Goal: Transaction & Acquisition: Purchase product/service

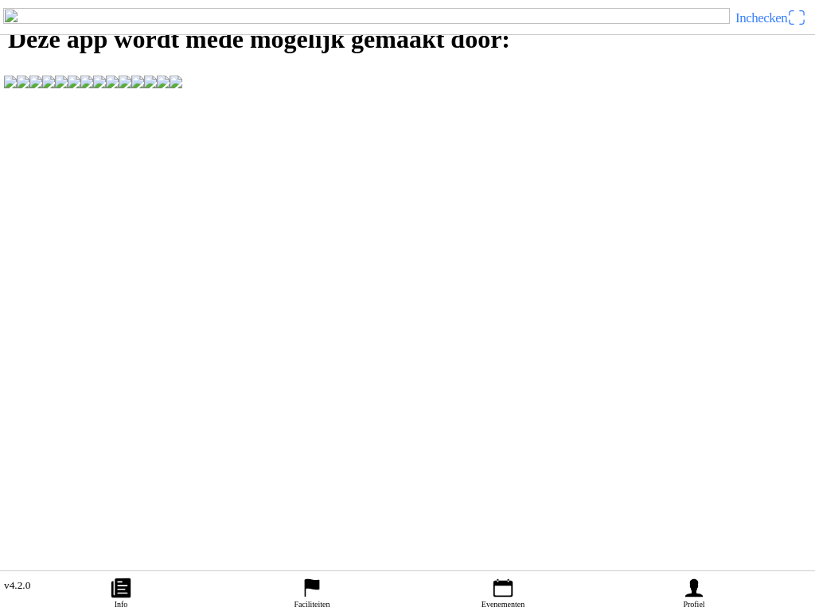
click at [693, 600] on ion-label "Profiel" at bounding box center [693, 604] width 21 height 9
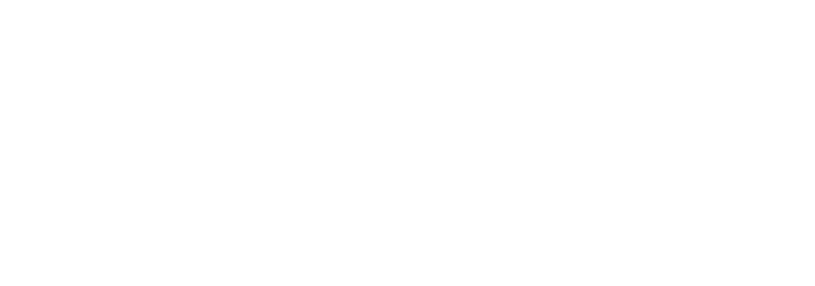
click at [277, 166] on span "Een account aanmaken" at bounding box center [407, 148] width 786 height 36
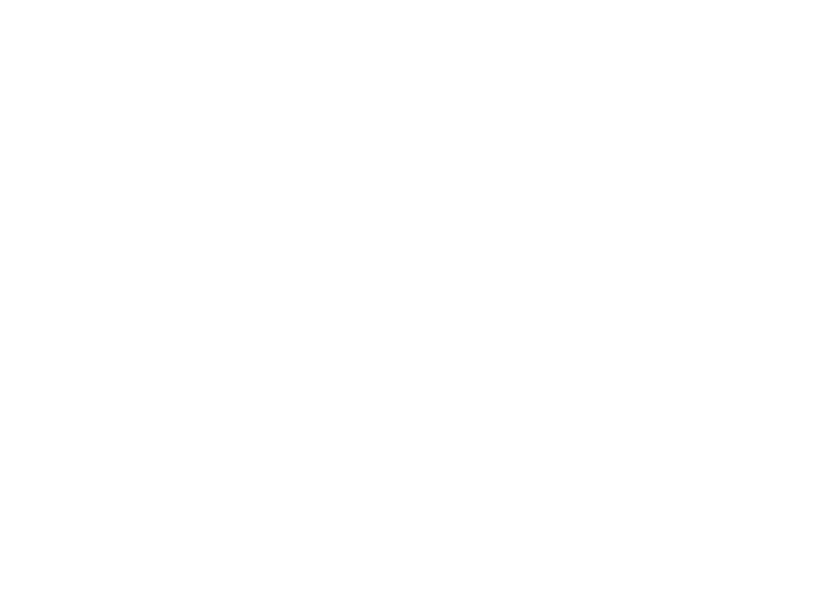
click at [23, 85] on button "button" at bounding box center [414, 68] width 802 height 34
click at [36, 154] on input "text" at bounding box center [411, 139] width 796 height 32
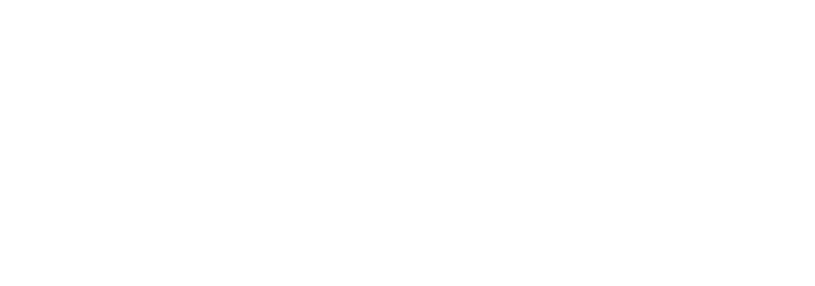
type input "seb"
click at [28, 189] on input "text" at bounding box center [411, 174] width 796 height 32
type input "w"
click at [39, 154] on input "seb" at bounding box center [411, 139] width 796 height 32
type input "s"
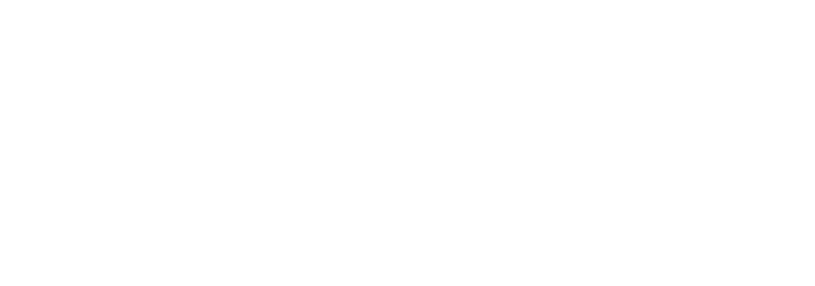
type input "Seb"
click at [21, 189] on input "text" at bounding box center [411, 174] width 796 height 32
type input "[PERSON_NAME]"
click at [7, 132] on div at bounding box center [407, 114] width 815 height 35
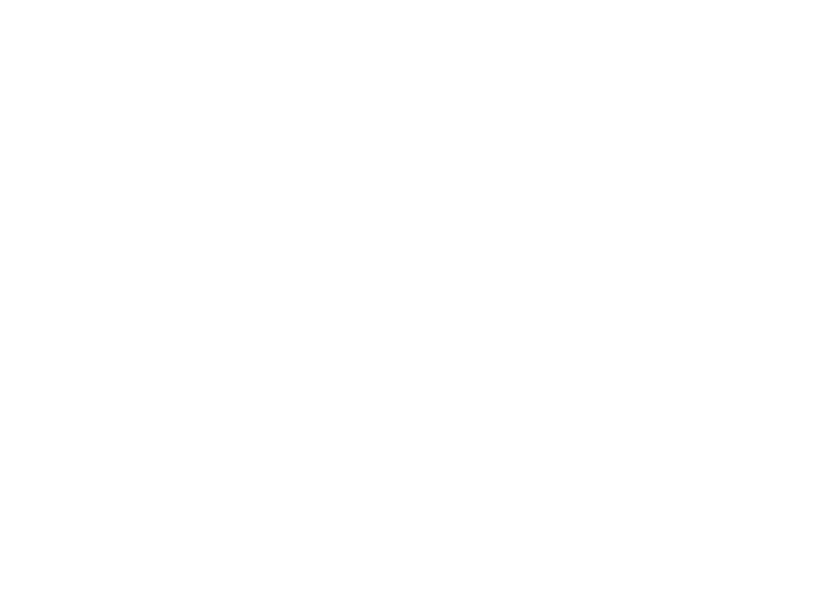
click at [25, 131] on input "email" at bounding box center [411, 115] width 796 height 32
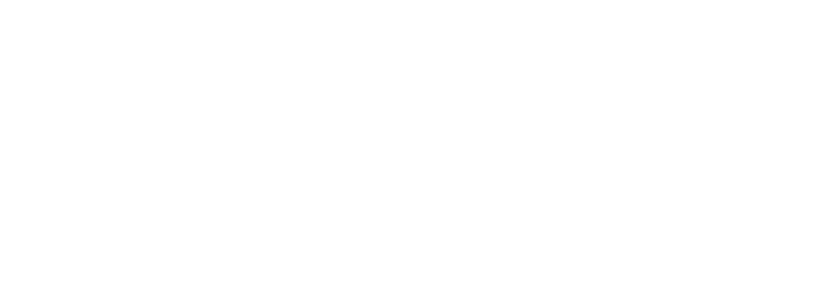
type input "[EMAIL_ADDRESS][DOMAIN_NAME]"
click at [49, 166] on input "email" at bounding box center [411, 150] width 796 height 32
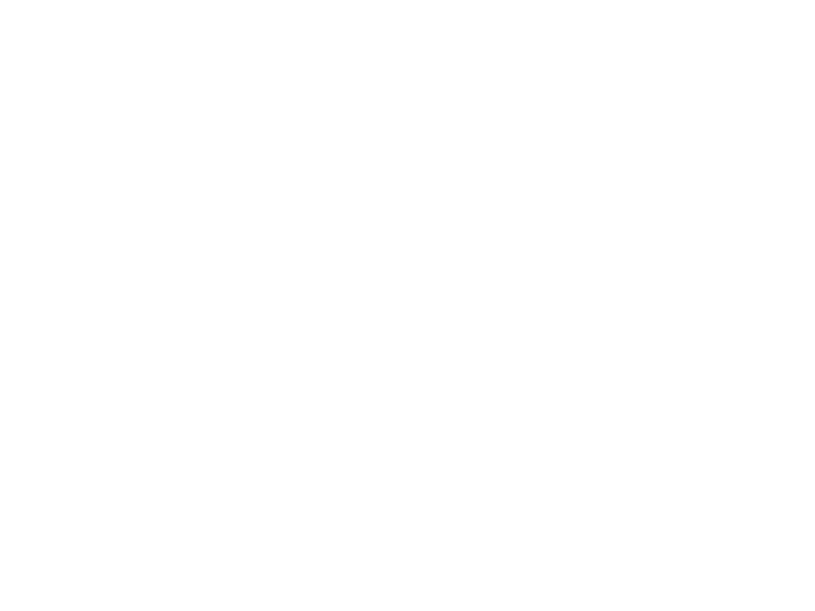
scroll to position [245, 0]
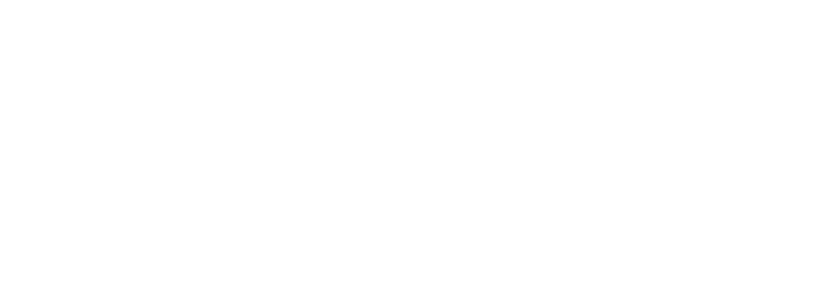
type input "[EMAIL_ADDRESS][DOMAIN_NAME]"
click at [18, 85] on button "button" at bounding box center [414, 68] width 802 height 34
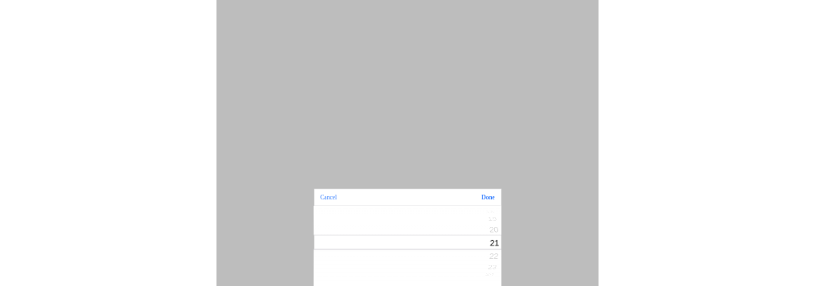
scroll to position [178, 0]
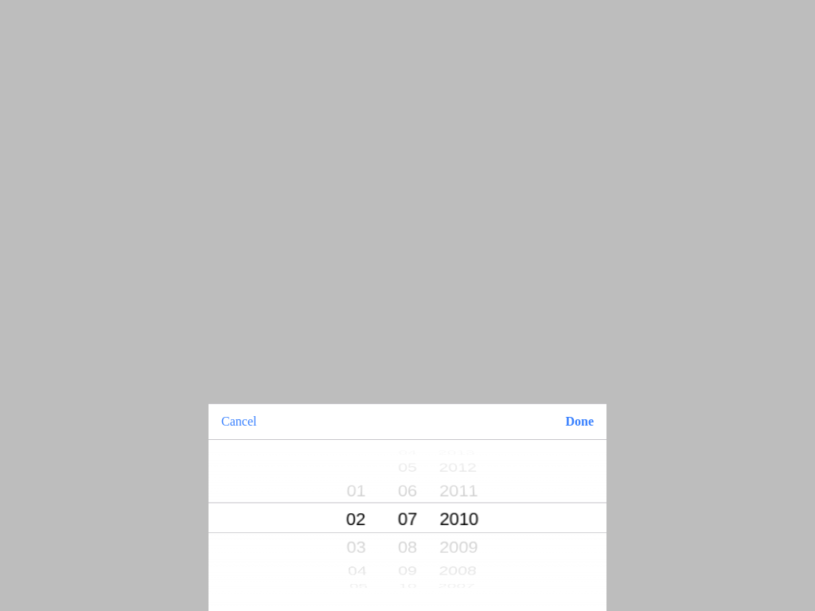
click at [570, 423] on button "Done" at bounding box center [579, 421] width 54 height 35
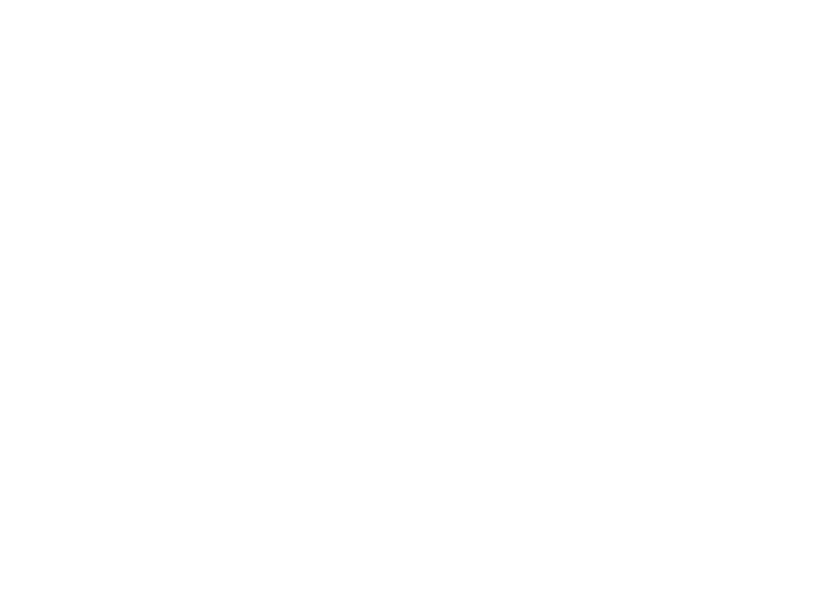
scroll to position [503, 0]
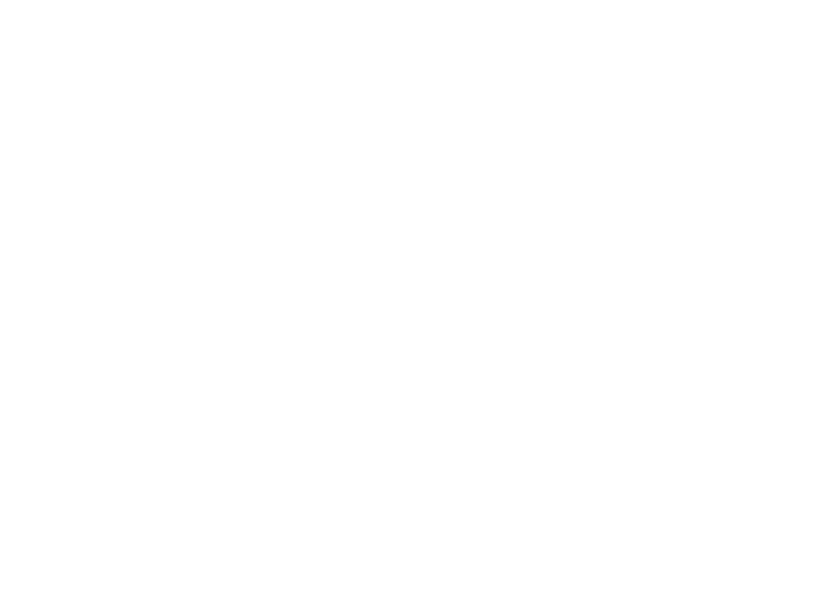
scroll to position [1, 0]
click at [318, 350] on ion-router-outlet at bounding box center [407, 305] width 815 height 611
click at [76, 142] on ion-router-outlet at bounding box center [407, 305] width 815 height 611
click at [225, 201] on ion-router-outlet at bounding box center [407, 305] width 815 height 611
click at [232, 234] on ion-router-outlet at bounding box center [407, 305] width 815 height 611
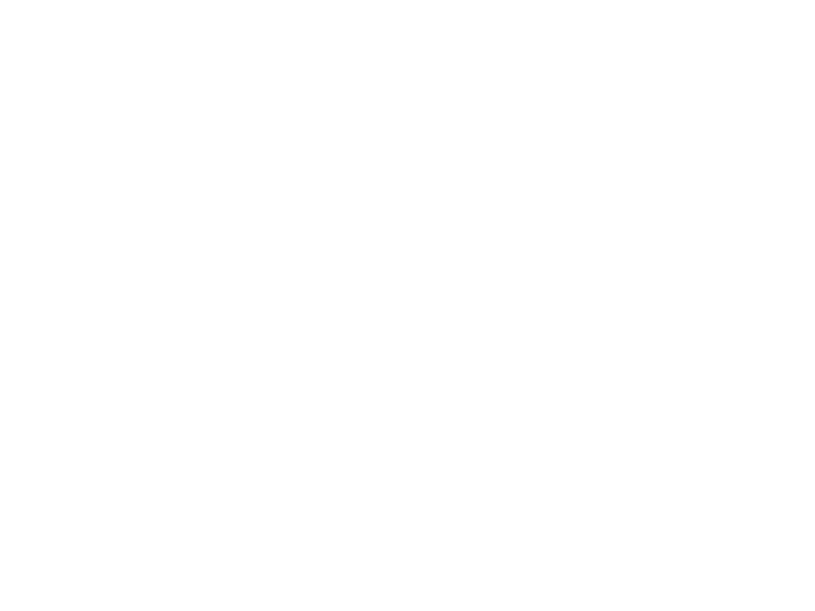
click at [229, 246] on ion-router-outlet at bounding box center [407, 305] width 815 height 611
click at [230, 267] on ion-router-outlet at bounding box center [407, 305] width 815 height 611
click at [288, 380] on ion-router-outlet at bounding box center [407, 305] width 815 height 611
click at [306, 414] on ion-router-outlet at bounding box center [407, 305] width 815 height 611
click at [307, 414] on ion-router-outlet at bounding box center [407, 305] width 815 height 611
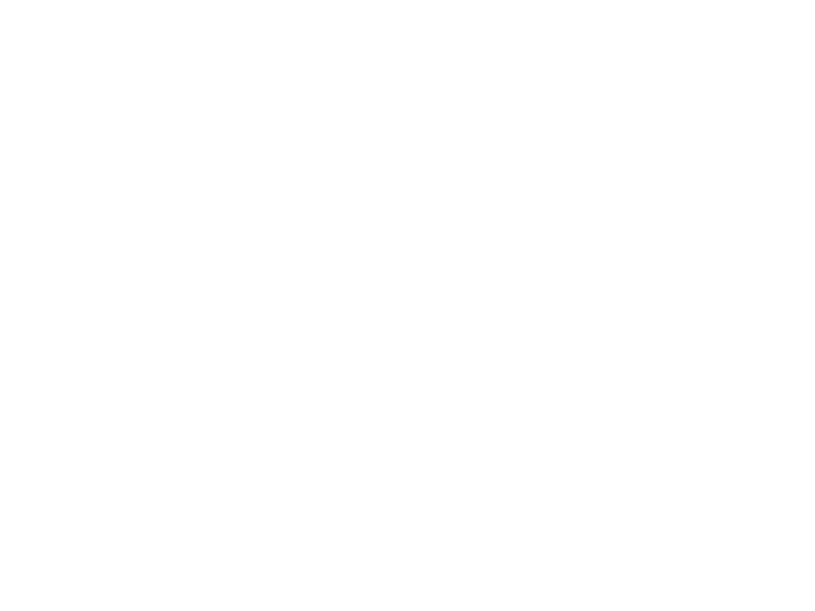
click at [273, 169] on ion-router-outlet at bounding box center [407, 305] width 815 height 611
click at [280, 310] on ion-router-outlet at bounding box center [407, 305] width 815 height 611
click at [85, 86] on ion-router-outlet at bounding box center [407, 305] width 815 height 611
click at [137, 160] on ion-router-outlet at bounding box center [407, 305] width 815 height 611
click at [265, 119] on ion-router-outlet at bounding box center [407, 305] width 815 height 611
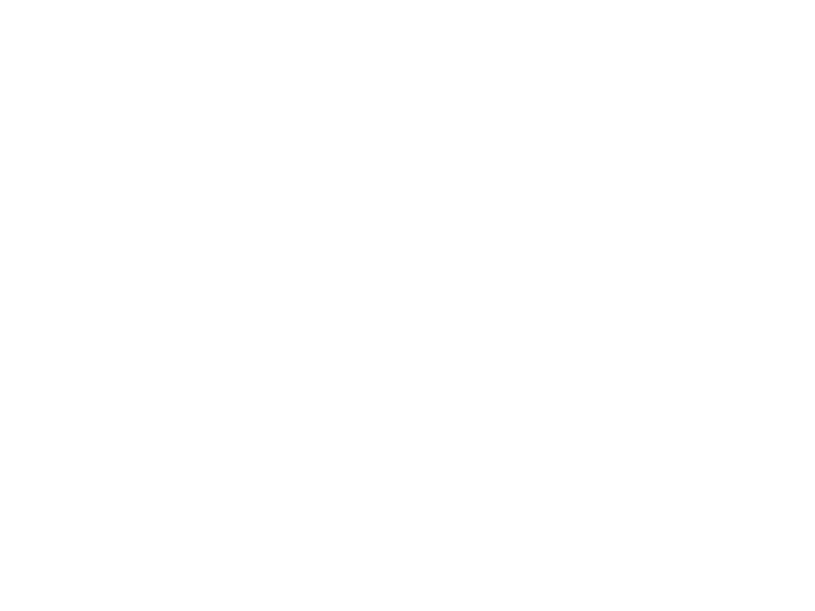
click at [286, 119] on ion-router-outlet at bounding box center [407, 305] width 815 height 611
click at [309, 130] on ion-router-outlet at bounding box center [407, 305] width 815 height 611
click at [315, 140] on ion-router-outlet at bounding box center [407, 305] width 815 height 611
click at [332, 183] on ion-router-outlet at bounding box center [407, 305] width 815 height 611
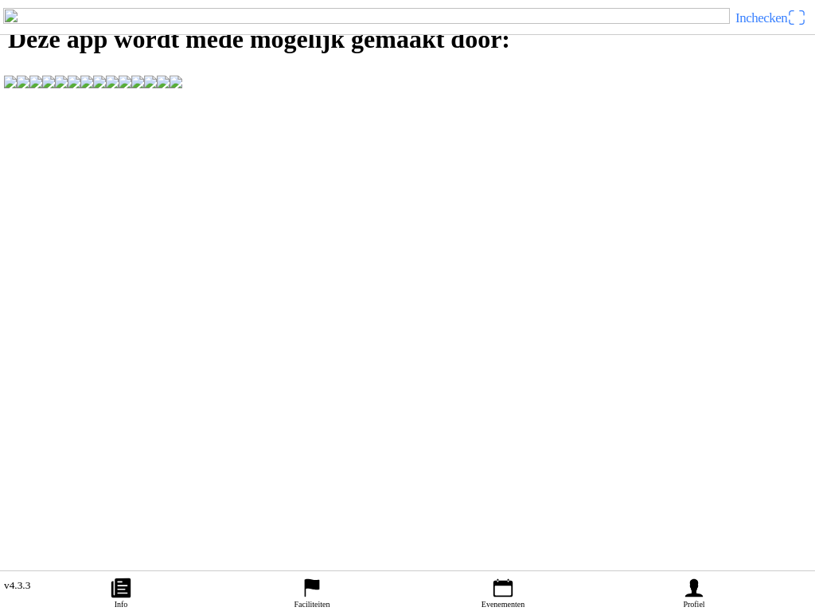
click at [693, 593] on icon "person" at bounding box center [694, 588] width 18 height 18
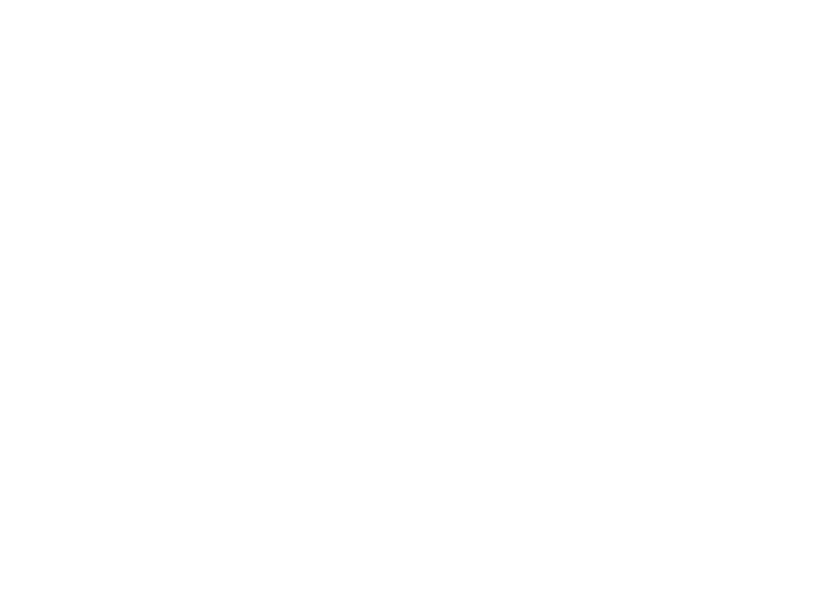
scroll to position [27, 0]
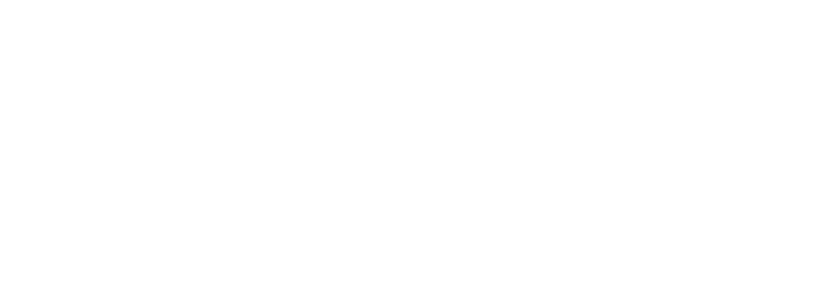
click at [182, 64] on div at bounding box center [407, 64] width 815 height 0
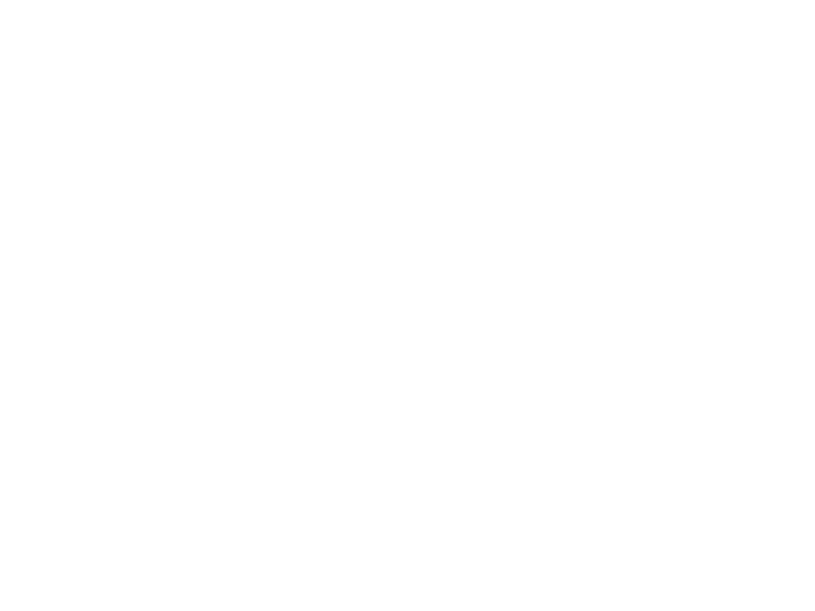
scroll to position [0, 0]
click at [45, 87] on div "E-mail" at bounding box center [411, 59] width 796 height 53
click at [90, 87] on div "E-mail" at bounding box center [411, 59] width 796 height 53
click at [73, 87] on div "E-mail" at bounding box center [411, 59] width 796 height 53
click at [68, 87] on div "E-mail" at bounding box center [411, 59] width 796 height 53
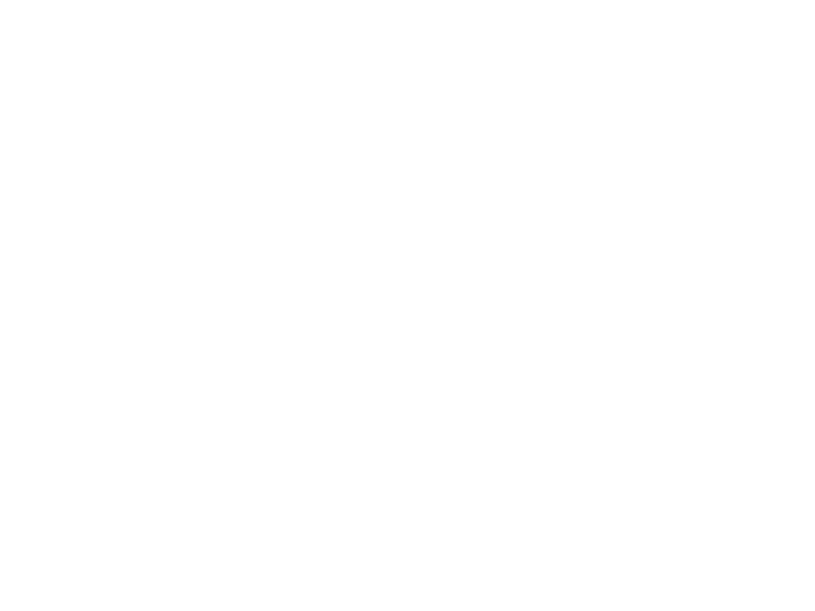
click at [0, 0] on slot "Inloggen" at bounding box center [0, 0] width 0 height 0
click at [33, 87] on input "email" at bounding box center [411, 72] width 796 height 29
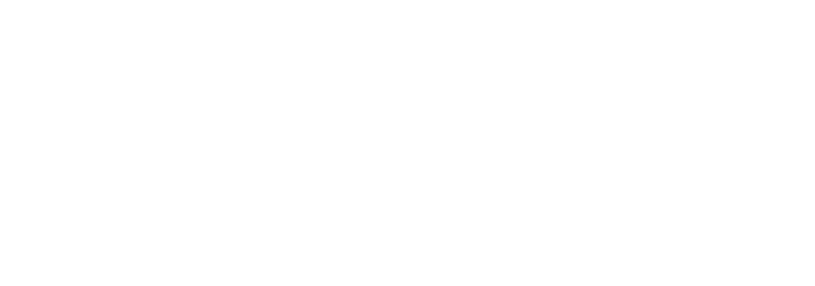
type input "[EMAIL_ADDRESS][DOMAIN_NAME]"
click at [325, 127] on span "Volgende" at bounding box center [407, 109] width 786 height 36
click at [325, 220] on span "button" at bounding box center [407, 203] width 786 height 36
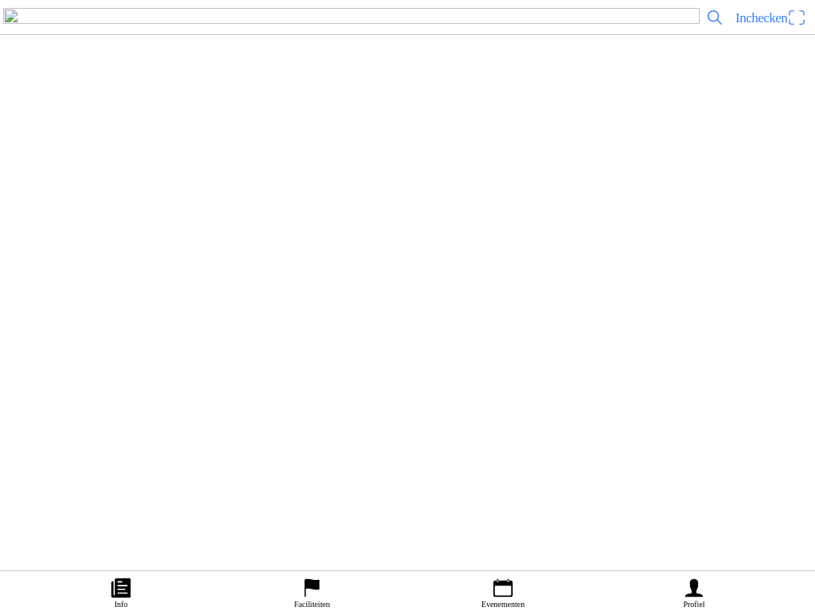
click at [793, 196] on icon "arrow forward" at bounding box center [801, 188] width 16 height 16
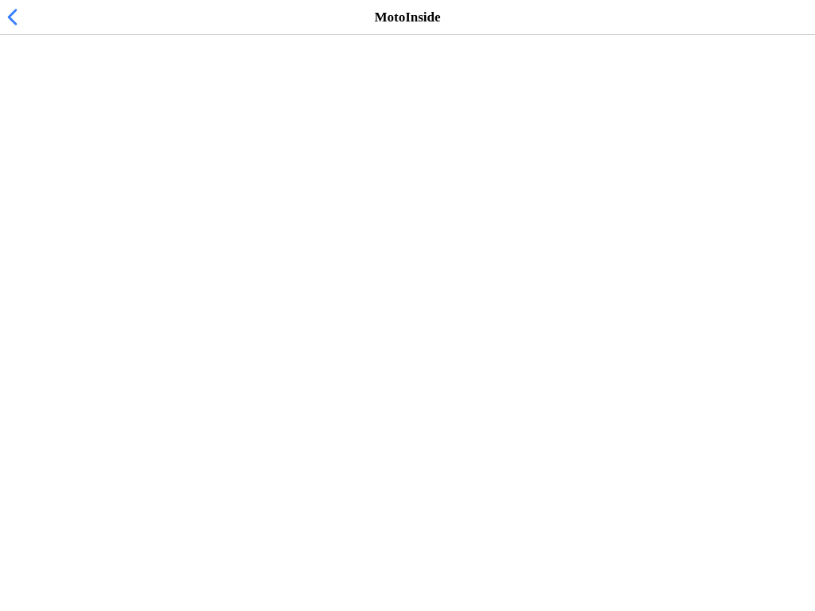
click at [15, 29] on span "button" at bounding box center [12, 17] width 18 height 25
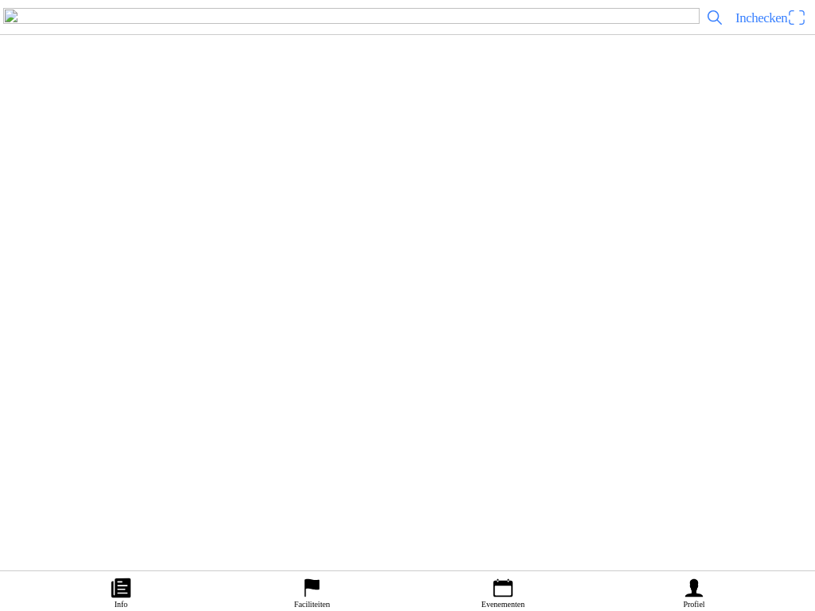
click at [228, 232] on ion-label "Persoonlijke informatie bijwerken" at bounding box center [399, 224] width 773 height 16
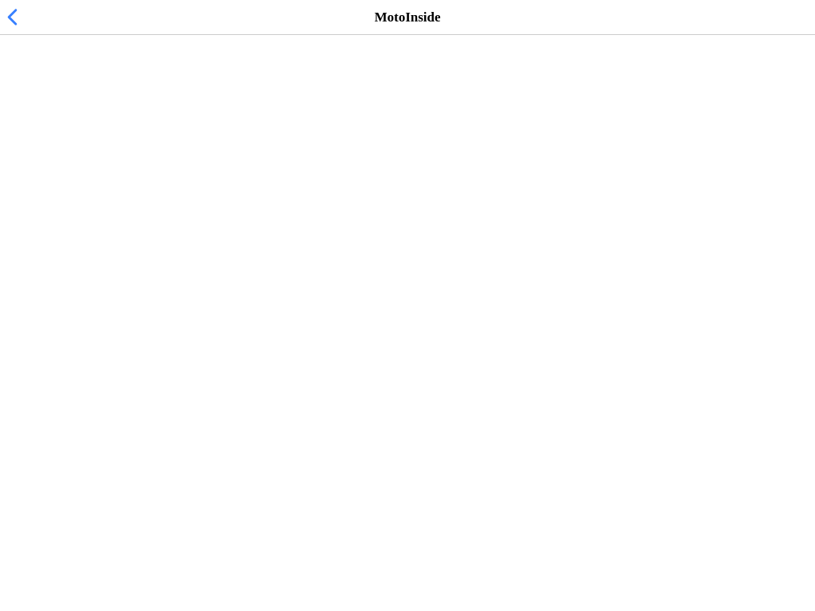
scroll to position [719, 0]
click at [801, 314] on button "button" at bounding box center [414, 286] width 802 height 53
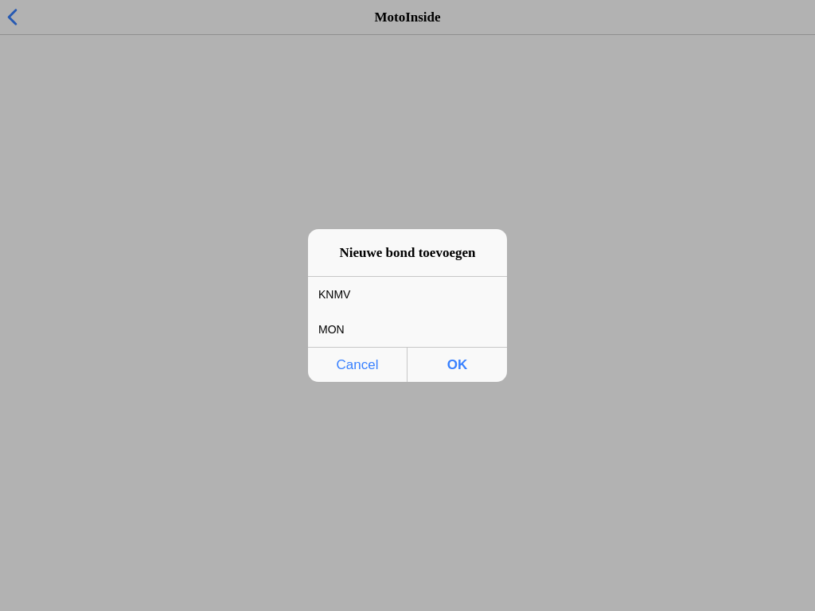
click at [325, 284] on div "KNMV" at bounding box center [395, 294] width 175 height 33
click at [449, 355] on span "OK" at bounding box center [457, 365] width 90 height 33
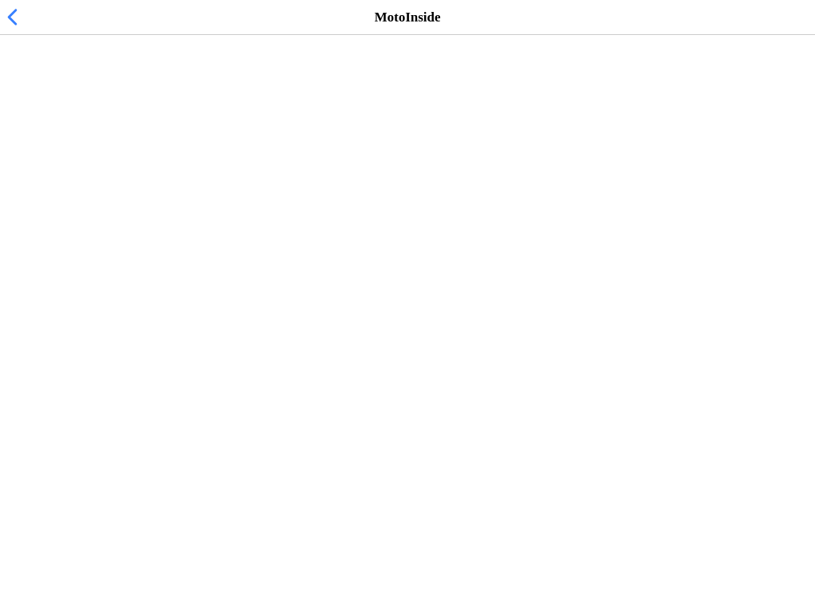
scroll to position [925, 0]
click at [799, 285] on button "button" at bounding box center [414, 258] width 802 height 53
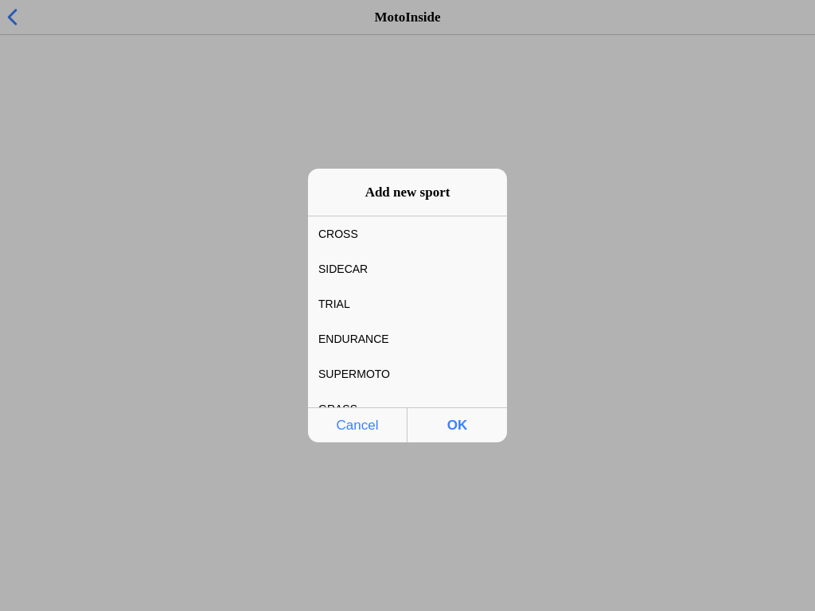
click at [331, 230] on div "CROSS" at bounding box center [395, 233] width 175 height 33
click at [447, 414] on span "OK" at bounding box center [457, 425] width 90 height 33
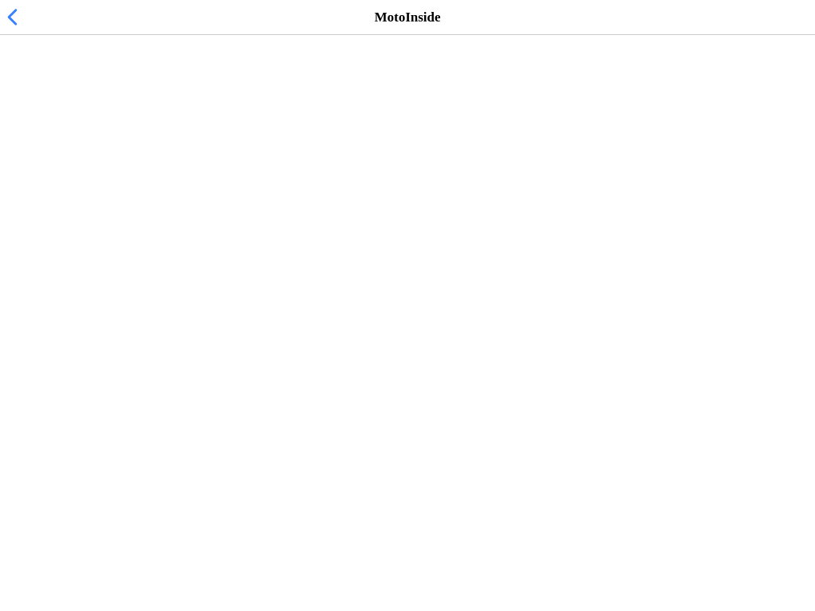
scroll to position [0, 0]
click at [18, 29] on span "button" at bounding box center [12, 17] width 18 height 25
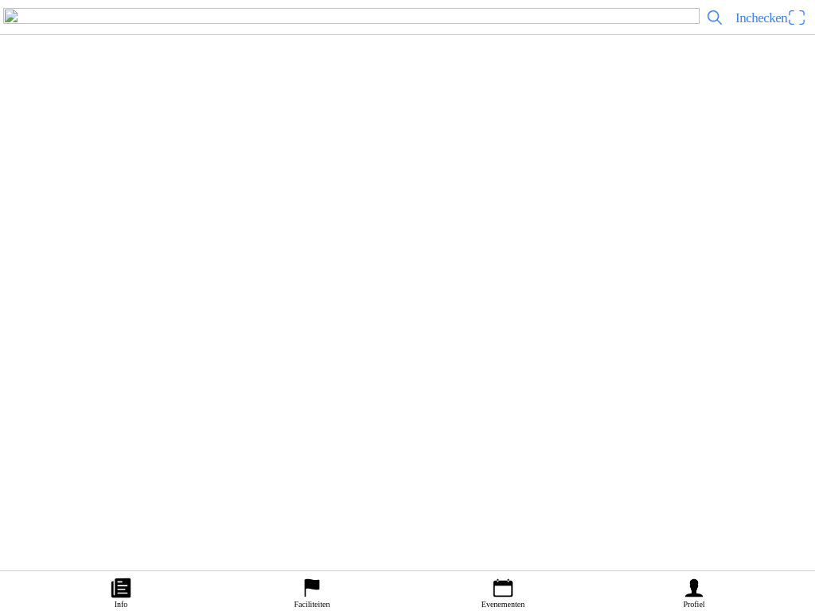
scroll to position [1, 0]
click at [306, 581] on icon "flag" at bounding box center [312, 588] width 15 height 18
click at [268, 187] on h2 "Halmac Halle" at bounding box center [436, 176] width 732 height 21
click at [198, 253] on div "Halmac Halle Club Informatie Evenementen" at bounding box center [407, 260] width 815 height 118
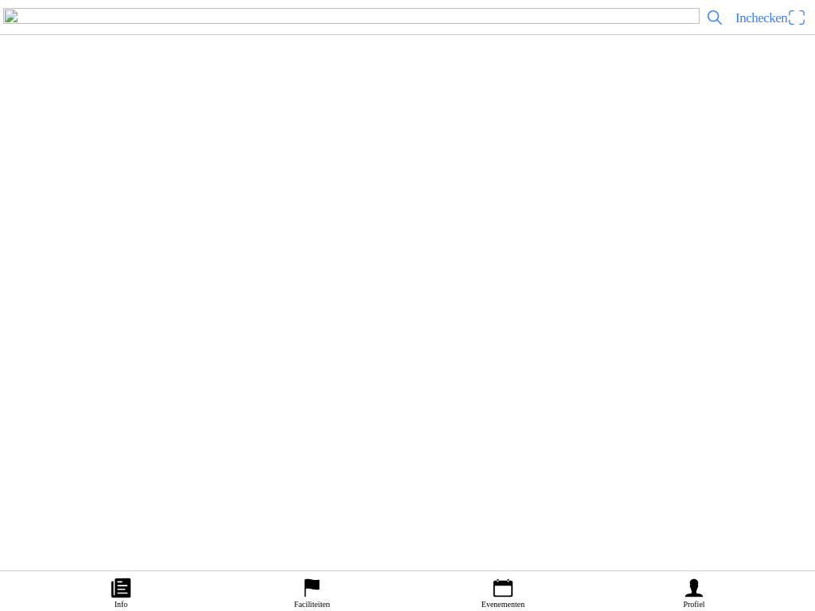
scroll to position [296, 0]
click at [0, 0] on slot "Evenementen" at bounding box center [0, 0] width 0 height 0
click at [97, 269] on h2 "Training Halmac Halle" at bounding box center [428, 258] width 716 height 21
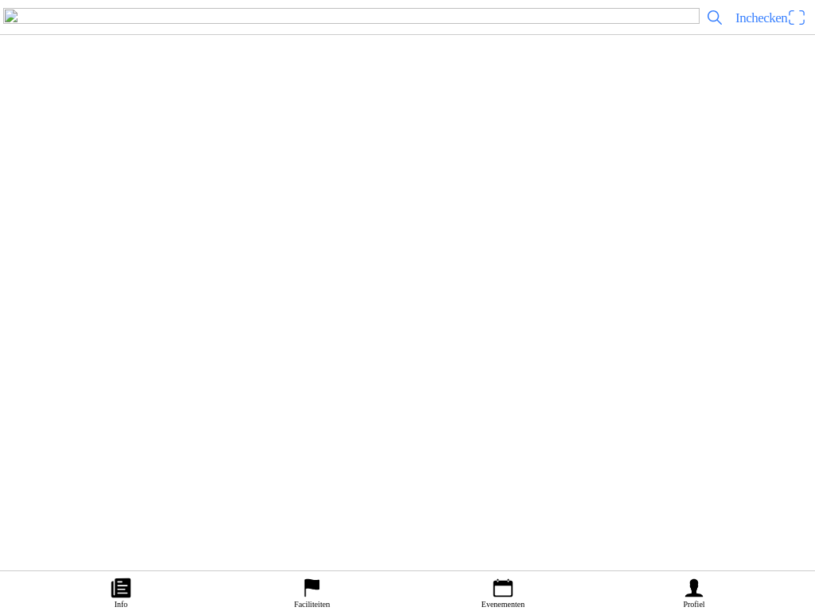
click at [76, 250] on span "Ticket kopen" at bounding box center [43, 238] width 64 height 21
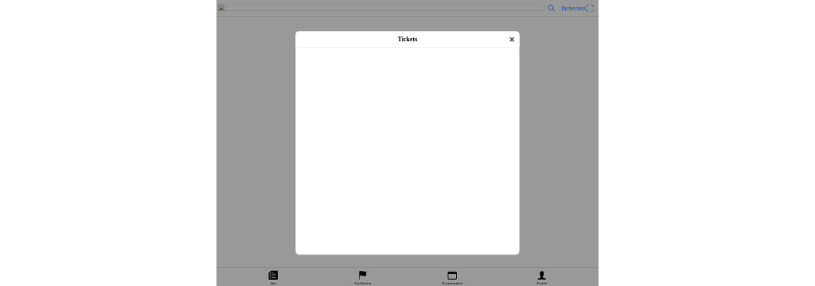
scroll to position [88, 0]
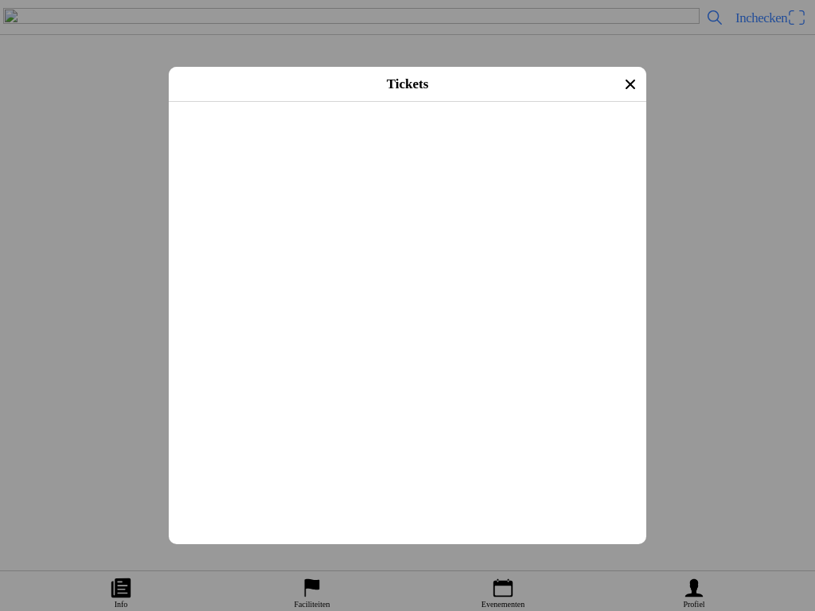
click at [207, 428] on div "Solo, Quad of Zijspan?" at bounding box center [410, 401] width 458 height 53
click at [279, 427] on div "Solo, Quad of Zijspan?" at bounding box center [410, 401] width 458 height 53
click at [203, 374] on input "text" at bounding box center [410, 359] width 458 height 29
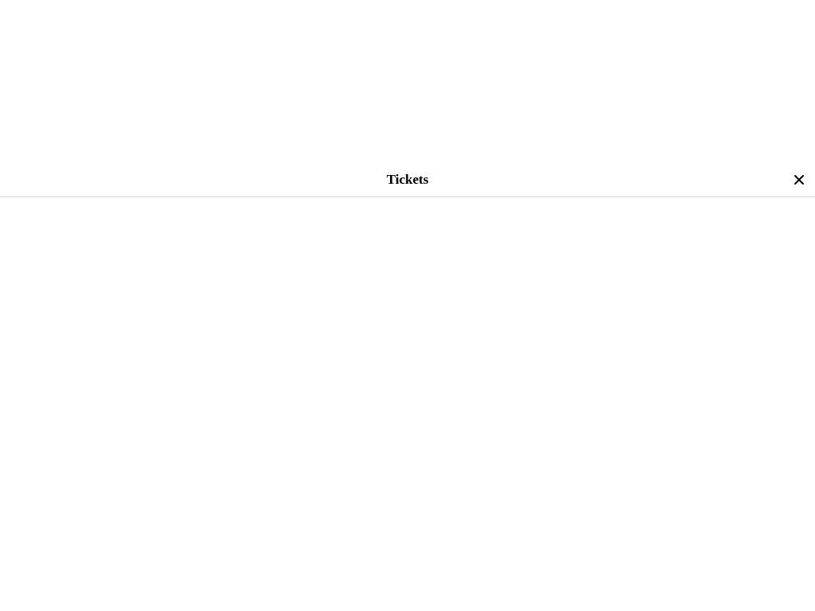
scroll to position [463, 0]
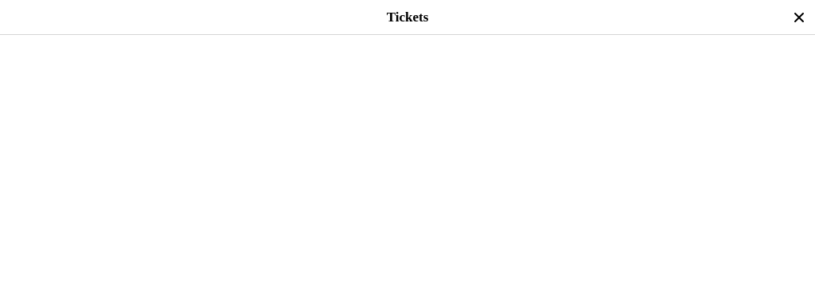
click at [781, 84] on button "button" at bounding box center [414, 63] width 802 height 41
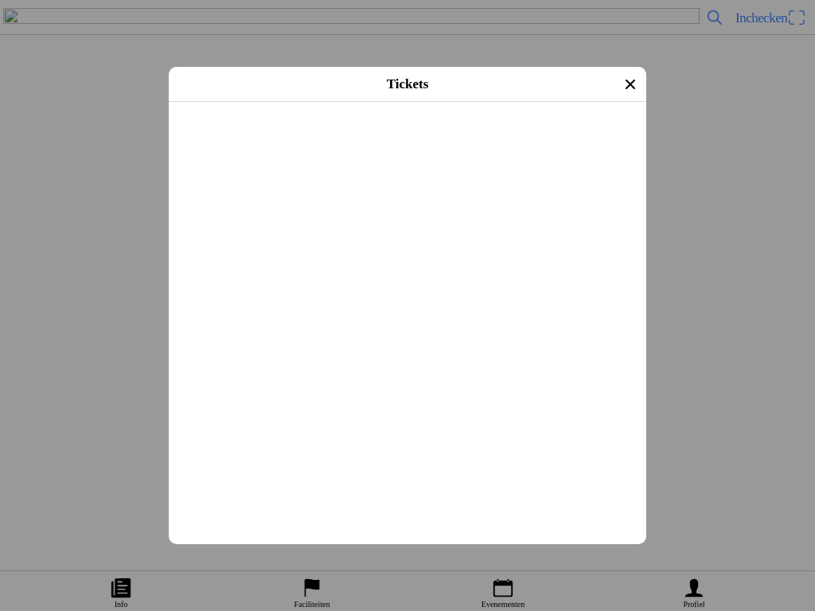
scroll to position [394, 0]
click at [345, 460] on span "Afrekenen" at bounding box center [407, 442] width 449 height 36
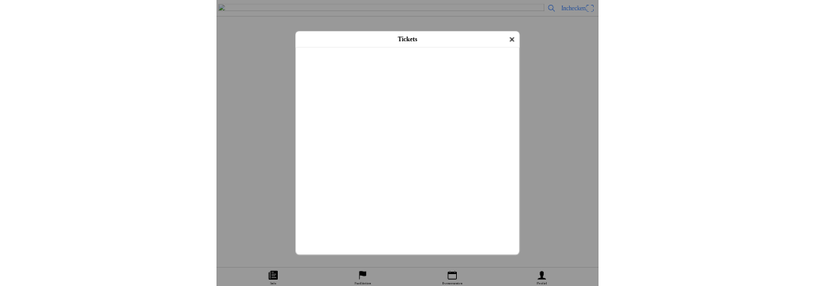
scroll to position [315, 0]
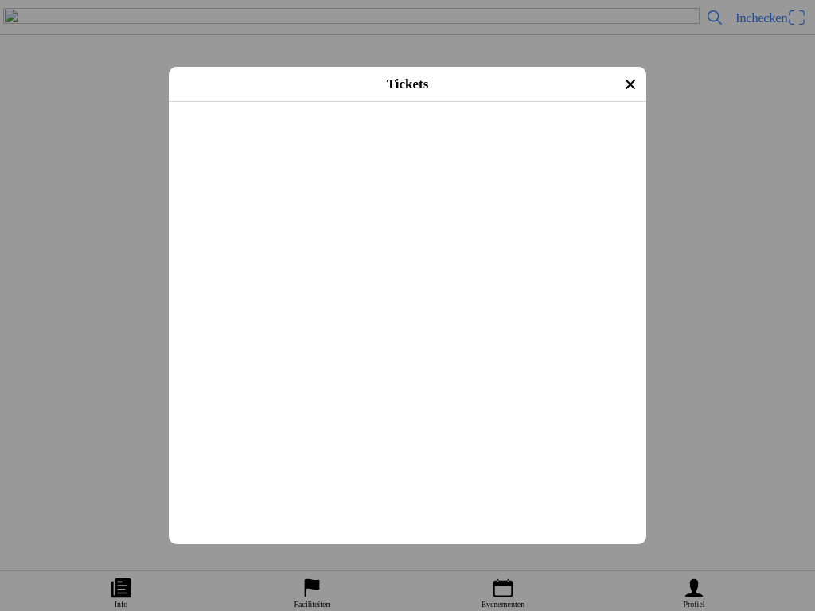
click at [214, 146] on input "solo" at bounding box center [410, 132] width 458 height 29
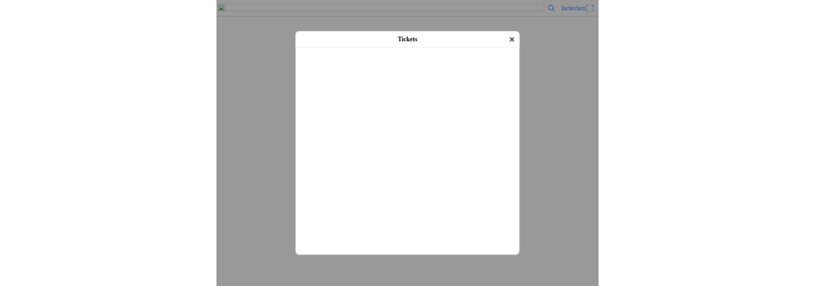
scroll to position [306, 0]
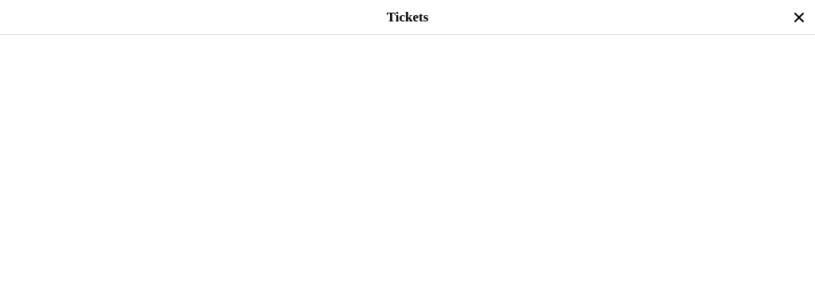
type input "s"
click at [19, 142] on input "text" at bounding box center [411, 128] width 796 height 29
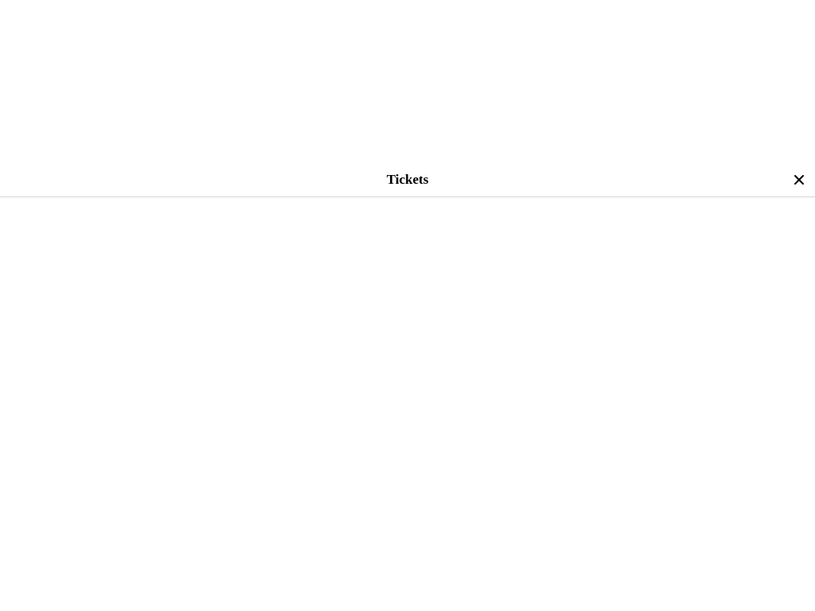
scroll to position [694, 0]
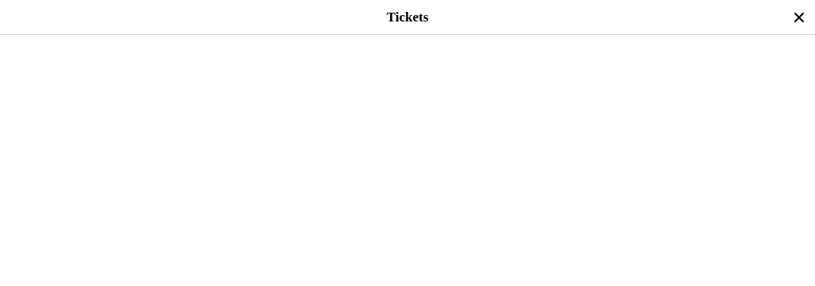
type input "solo"
click at [241, 172] on span "Afrekenen" at bounding box center [407, 154] width 786 height 36
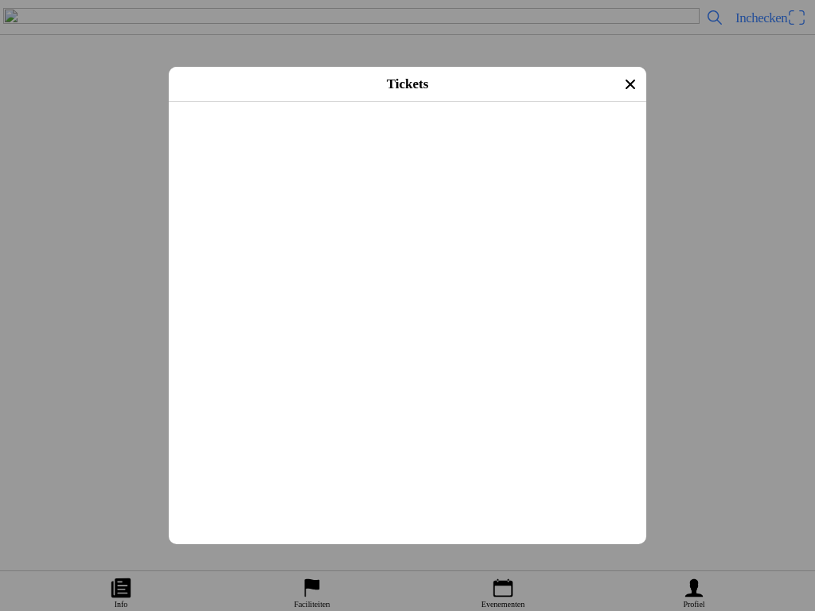
scroll to position [394, 0]
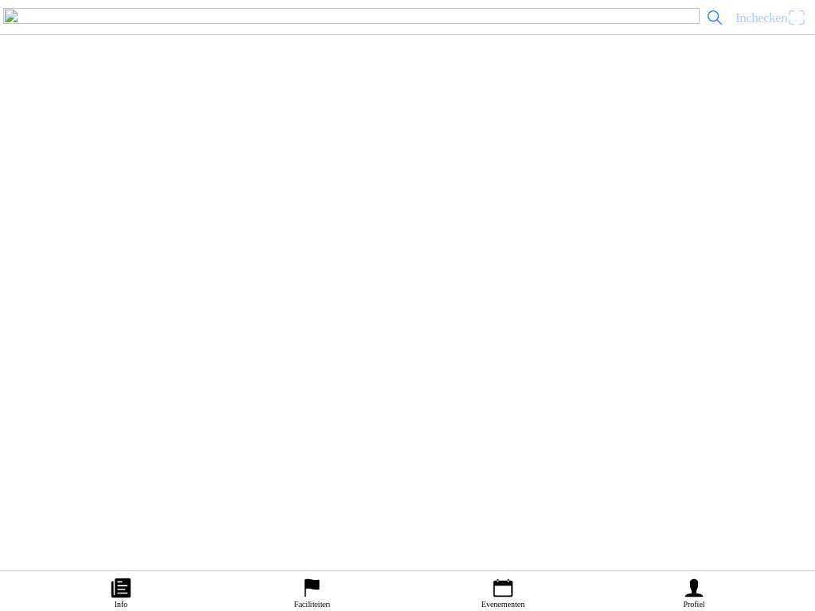
click at [765, 25] on span "Inchecken" at bounding box center [770, 17] width 71 height 25
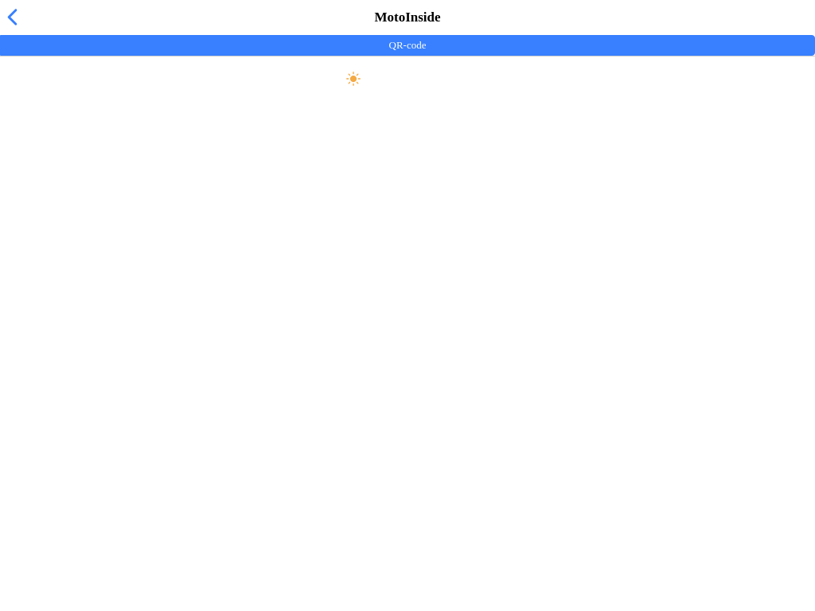
click at [29, 35] on div "MotoInside" at bounding box center [407, 17] width 815 height 35
click at [14, 29] on span "button" at bounding box center [12, 17] width 18 height 25
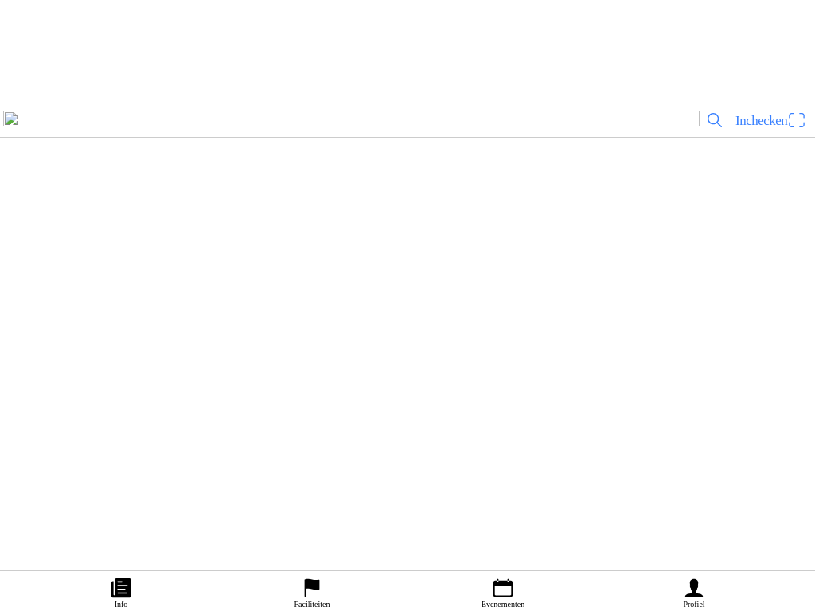
click at [7, 21] on span "button" at bounding box center [12, 17] width 18 height 25
click at [758, 25] on span "Inchecken" at bounding box center [761, 17] width 52 height 15
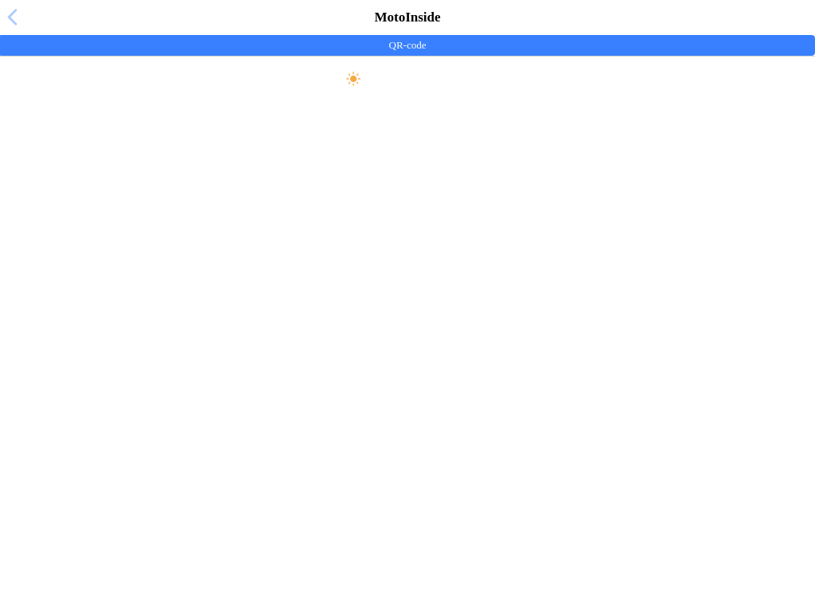
click at [6, 29] on span "button" at bounding box center [12, 17] width 18 height 25
